Goal: Task Accomplishment & Management: Use online tool/utility

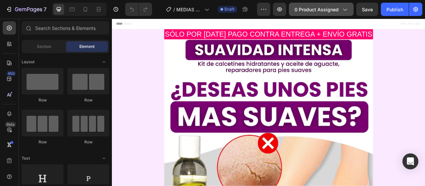
click at [347, 9] on icon "button" at bounding box center [344, 9] width 7 height 7
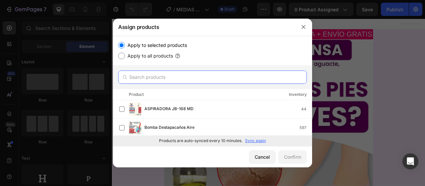
click at [185, 81] on input "text" at bounding box center [212, 76] width 189 height 13
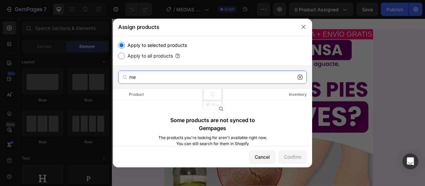
type input "m"
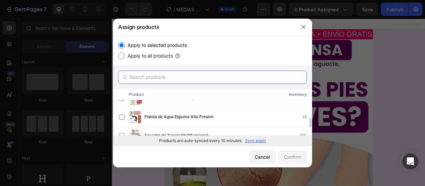
scroll to position [95, 0]
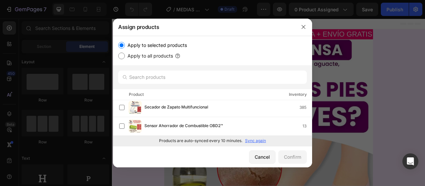
click at [254, 141] on p "Sync again" at bounding box center [255, 140] width 21 height 6
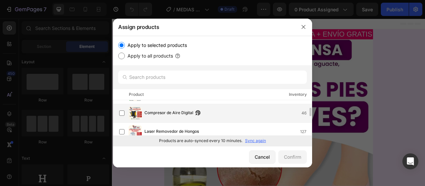
scroll to position [66, 0]
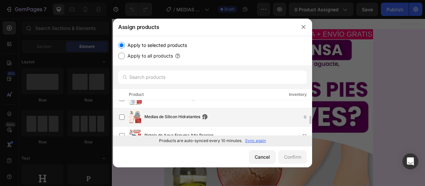
click at [177, 113] on div "Medias de Silicon Hidratantes 0" at bounding box center [215, 116] width 193 height 13
click at [123, 116] on label at bounding box center [121, 116] width 5 height 5
click at [122, 116] on label at bounding box center [121, 116] width 5 height 5
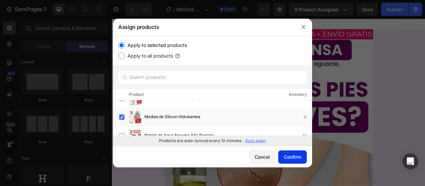
click at [287, 155] on div "Confirm" at bounding box center [292, 156] width 17 height 7
click at [287, 155] on button "Confirm" at bounding box center [292, 156] width 29 height 13
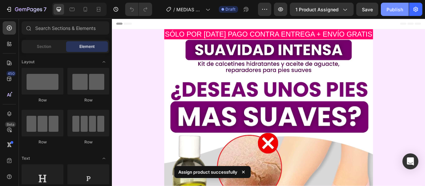
click at [396, 7] on div "Publish" at bounding box center [394, 9] width 17 height 7
